Goal: Contribute content

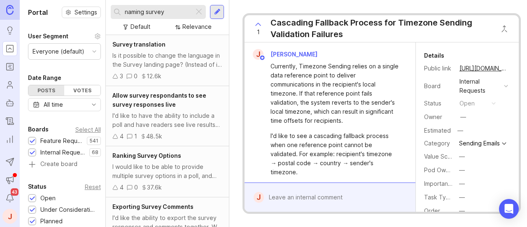
scroll to position [200, 0]
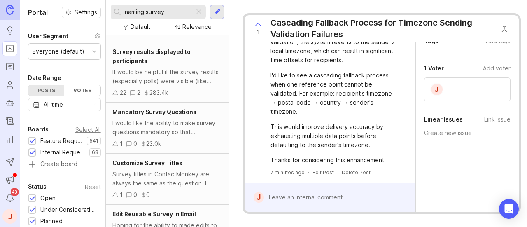
click at [214, 9] on div at bounding box center [217, 11] width 7 height 7
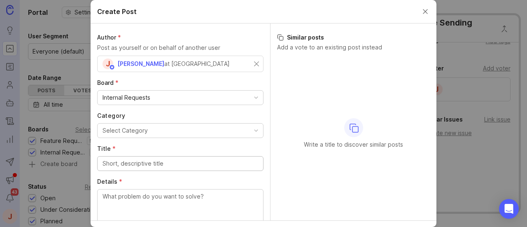
click at [219, 95] on div "Internal Requests" at bounding box center [180, 98] width 165 height 14
click at [165, 66] on div "at [GEOGRAPHIC_DATA]" at bounding box center [196, 63] width 65 height 9
click at [211, 56] on div at bounding box center [180, 64] width 166 height 16
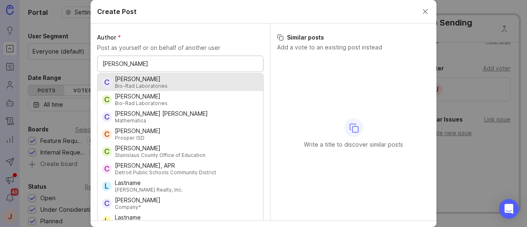
type input "[PERSON_NAME]"
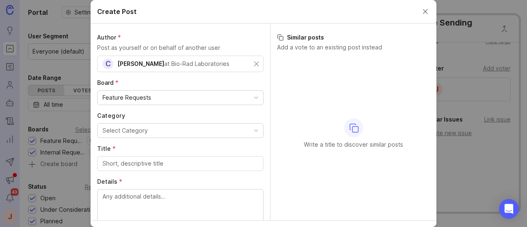
click at [144, 128] on button "Select Category" at bounding box center [180, 130] width 166 height 15
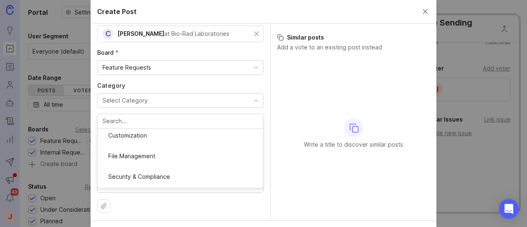
scroll to position [206, 0]
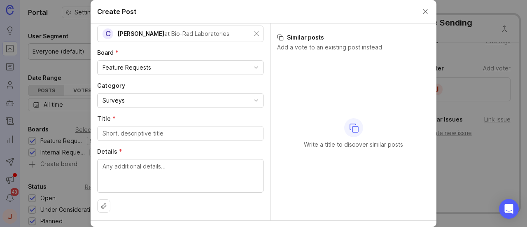
click at [131, 134] on input "Title *" at bounding box center [180, 133] width 156 height 9
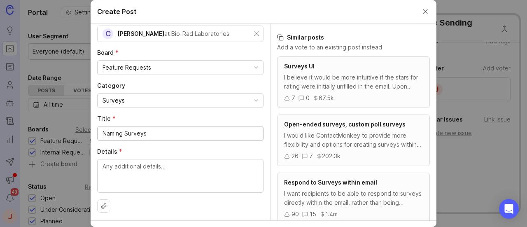
type input "Naming Surveys"
click at [124, 163] on textarea "Details *" at bounding box center [180, 175] width 156 height 27
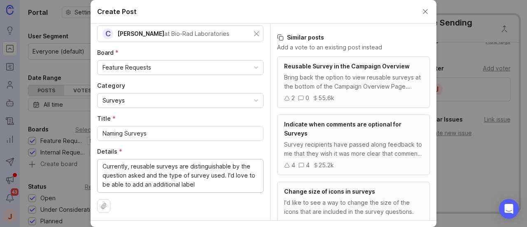
click at [195, 177] on textarea "Currently, reusable surveys are distinguishable by the question asked and the t…" at bounding box center [180, 175] width 156 height 27
click at [197, 182] on textarea "Currently, reusable surveys are distinguishable by the question asked and the t…" at bounding box center [180, 175] width 156 height 27
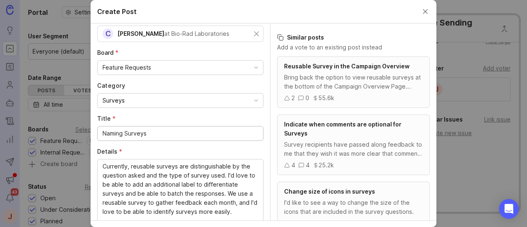
click at [151, 134] on input "Naming Surveys" at bounding box center [180, 133] width 156 height 9
click at [174, 186] on textarea "Currently, reusable surveys are distinguishable by the question asked and the t…" at bounding box center [180, 193] width 156 height 63
paste textarea "can only be distinguished by the survey type and the main question asked. I’d l…"
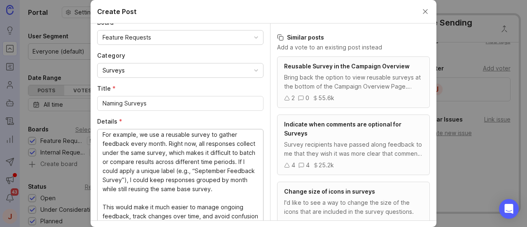
scroll to position [0, 0]
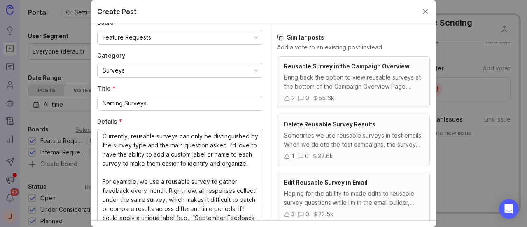
type textarea "Currently, reusable surveys can only be distinguished by the survey type and th…"
click at [135, 99] on input "Naming Surveys" at bounding box center [180, 103] width 156 height 9
paste input "Ability to Add Custom Labels/Names to Reusable"
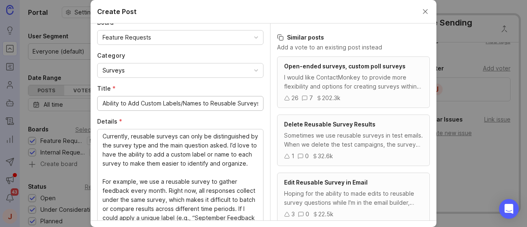
drag, startPoint x: 190, startPoint y: 102, endPoint x: 87, endPoint y: 100, distance: 102.9
click at [91, 100] on div "Author * Post as yourself or on behalf of another user C [PERSON_NAME] at Bio-R…" at bounding box center [180, 121] width 179 height 197
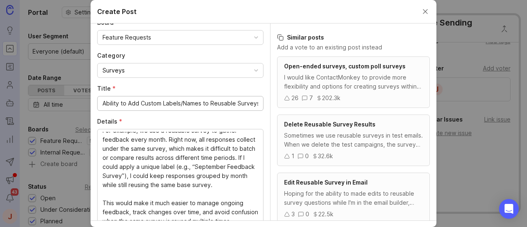
scroll to position [40, 0]
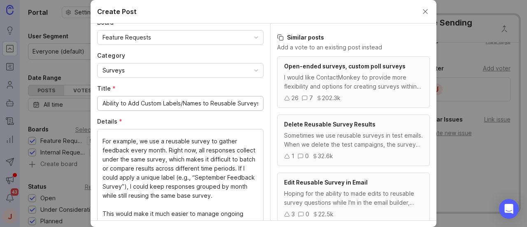
type input "Ability to Add Custom Labels/Names to Reusable Surveys"
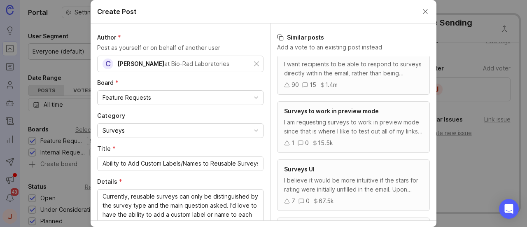
scroll to position [20, 0]
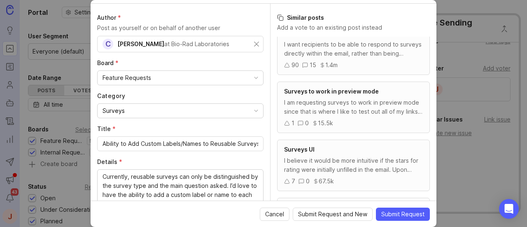
click at [403, 210] on span "Submit Request" at bounding box center [402, 214] width 43 height 8
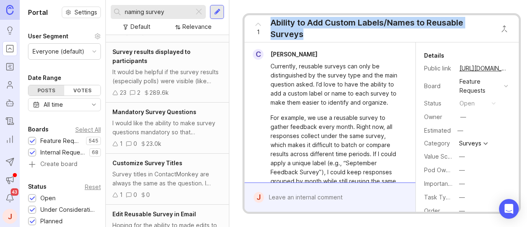
drag, startPoint x: 307, startPoint y: 34, endPoint x: 248, endPoint y: 34, distance: 58.8
click at [248, 34] on div "1 Ability to Add Custom Labels/Names to Reusable Surveys" at bounding box center [369, 28] width 251 height 27
copy div "Ability to Add Custom Labels/Names to Reusable Surveys"
drag, startPoint x: 498, startPoint y: 65, endPoint x: 520, endPoint y: 72, distance: 23.1
click at [510, 65] on button "copy icon" at bounding box center [516, 69] width 12 height 12
